Goal: Task Accomplishment & Management: Manage account settings

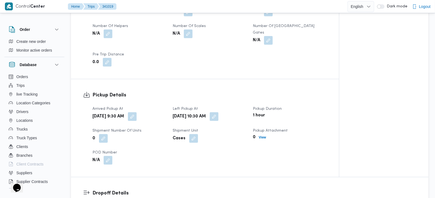
scroll to position [192, 0]
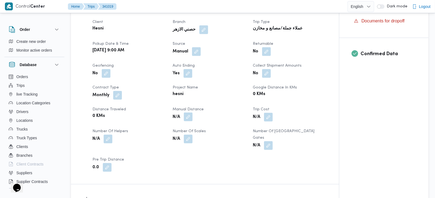
click at [190, 112] on button "button" at bounding box center [188, 116] width 9 height 9
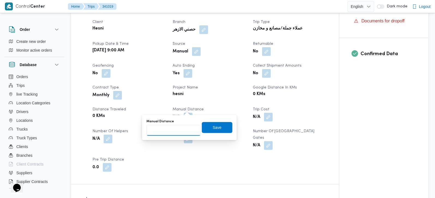
click at [177, 130] on input "Manual Distance" at bounding box center [173, 130] width 54 height 11
type input "90"
click at [222, 126] on span "Save" at bounding box center [217, 127] width 31 height 11
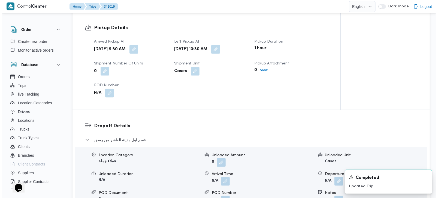
scroll to position [417, 0]
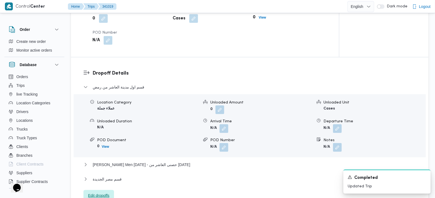
click at [101, 192] on span "Edit dropoffs" at bounding box center [98, 195] width 21 height 7
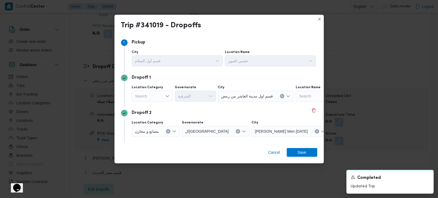
click at [164, 95] on div "Search" at bounding box center [152, 95] width 41 height 11
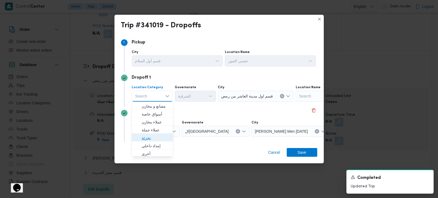
click at [150, 134] on span "تجزئة" at bounding box center [156, 137] width 28 height 7
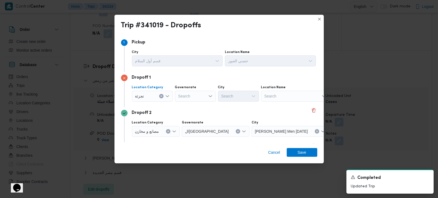
click at [163, 96] on button "Clear input" at bounding box center [161, 96] width 4 height 4
click at [280, 98] on div "Search" at bounding box center [295, 95] width 68 height 11
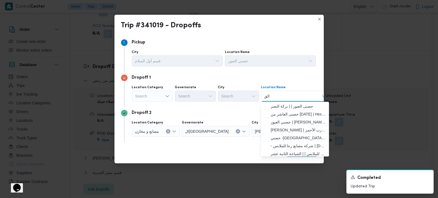
type input "القن"
click at [144, 92] on div "Search" at bounding box center [152, 95] width 41 height 11
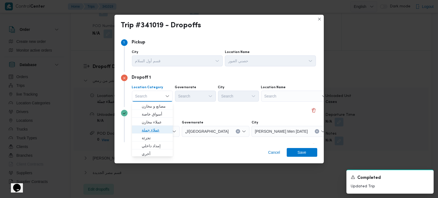
click at [150, 130] on span "عملاء جملة" at bounding box center [156, 129] width 28 height 7
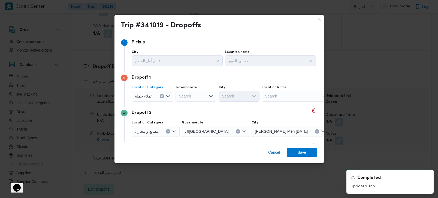
click at [190, 96] on div "Search" at bounding box center [196, 95] width 41 height 11
type input "بية"
click at [193, 113] on span "القليو بية" at bounding box center [199, 114] width 28 height 7
click at [228, 99] on div "Search" at bounding box center [239, 95] width 41 height 11
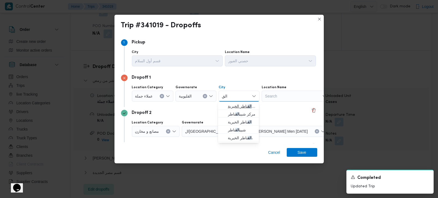
type input "الق"
click at [240, 107] on span "مركز الق ناطر الخيرية" at bounding box center [242, 106] width 28 height 7
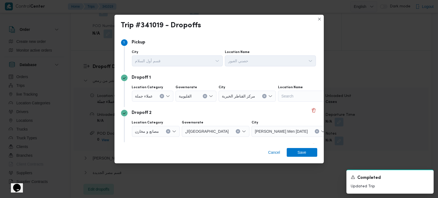
click at [199, 112] on div "Dropoff 2" at bounding box center [219, 113] width 196 height 7
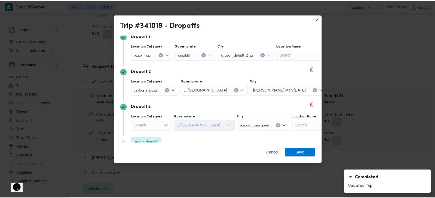
scroll to position [50, 0]
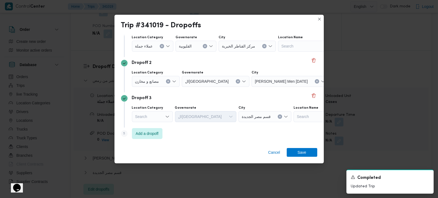
click at [168, 80] on icon "Clear input" at bounding box center [168, 81] width 2 height 2
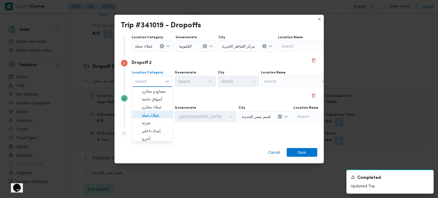
click at [159, 117] on span "عملاء جملة" at bounding box center [156, 114] width 28 height 7
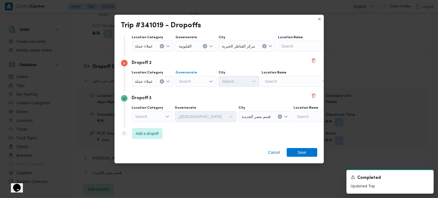
click at [191, 80] on div "Search" at bounding box center [196, 81] width 41 height 11
type input "رة"
click at [191, 102] on span "القاه رة" at bounding box center [195, 99] width 37 height 9
click at [245, 83] on div "Search" at bounding box center [265, 81] width 41 height 11
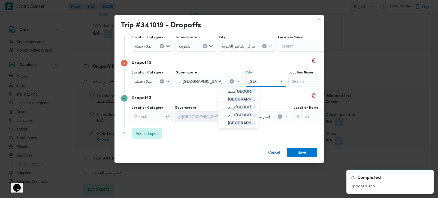
type input "مصر"
click at [235, 89] on span "قسم مصر الجديدة" at bounding box center [242, 91] width 28 height 7
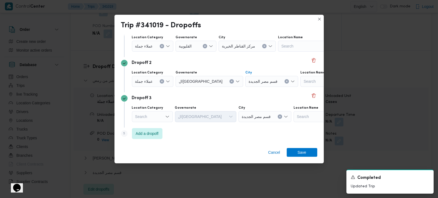
click at [237, 94] on div "Dropoff 3 Location Category Search Governorate القاهرة City قسم مصر الجديدة Loc…" at bounding box center [219, 109] width 196 height 35
click at [304, 153] on span "Save" at bounding box center [302, 151] width 9 height 9
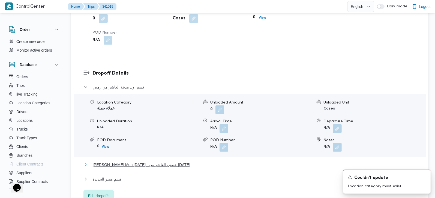
click at [138, 161] on span "Thany Ashr Men Ramadan - حصنى العاشر من رمضان" at bounding box center [141, 164] width 97 height 7
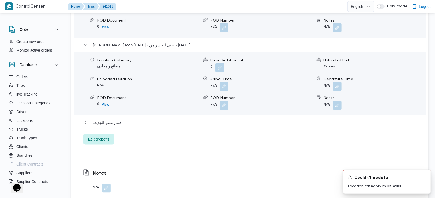
scroll to position [545, 0]
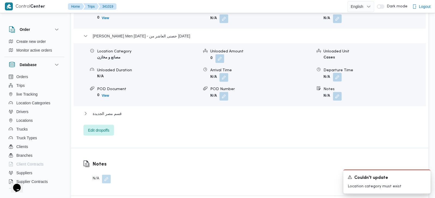
click at [336, 73] on button "button" at bounding box center [337, 77] width 9 height 9
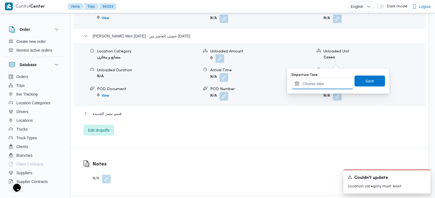
click at [324, 83] on input "Departure Time" at bounding box center [322, 83] width 62 height 11
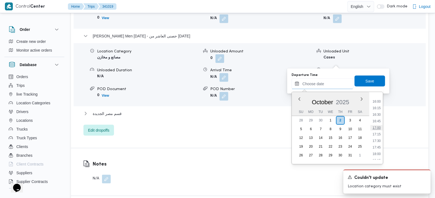
scroll to position [401, 0]
click at [375, 117] on li "16:00" at bounding box center [376, 116] width 13 height 5
type input "02/10/2025 16:00"
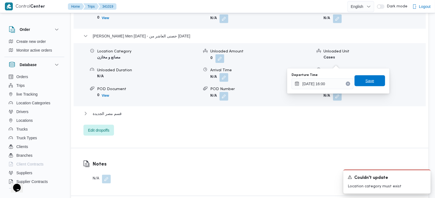
click at [370, 79] on span "Save" at bounding box center [369, 80] width 31 height 11
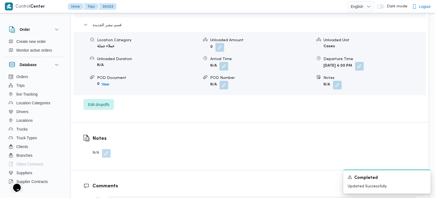
scroll to position [545, 0]
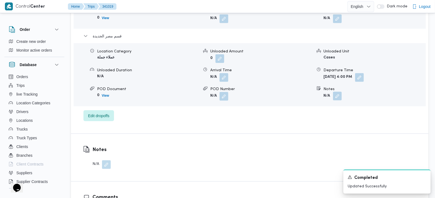
click at [339, 92] on button "button" at bounding box center [337, 96] width 9 height 9
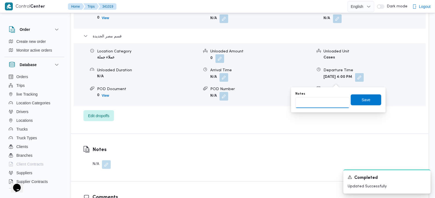
click at [318, 105] on input "Notes" at bounding box center [322, 102] width 54 height 11
paste input "جسر السويس"
type input "جسر السويس"
click at [359, 105] on span "Save" at bounding box center [366, 99] width 31 height 11
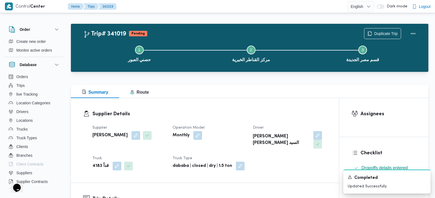
scroll to position [0, 0]
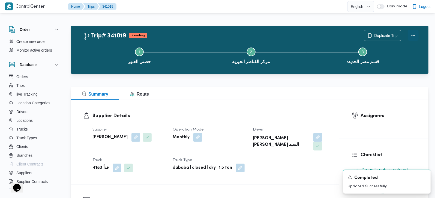
click at [415, 35] on button "Actions" at bounding box center [413, 35] width 11 height 11
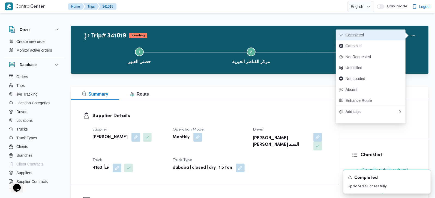
click at [376, 35] on span "Completed" at bounding box center [373, 35] width 57 height 4
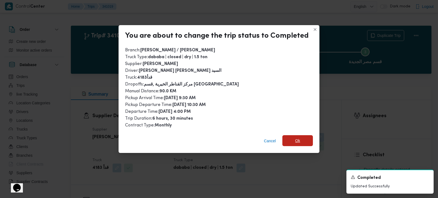
click at [296, 137] on span "Ok" at bounding box center [297, 140] width 5 height 7
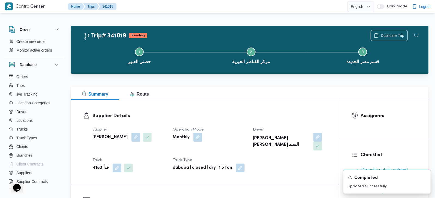
click at [268, 92] on div "Summary Route" at bounding box center [249, 93] width 357 height 13
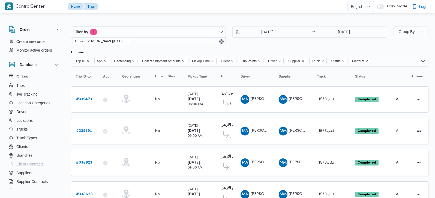
scroll to position [32, 0]
